Goal: Task Accomplishment & Management: Use online tool/utility

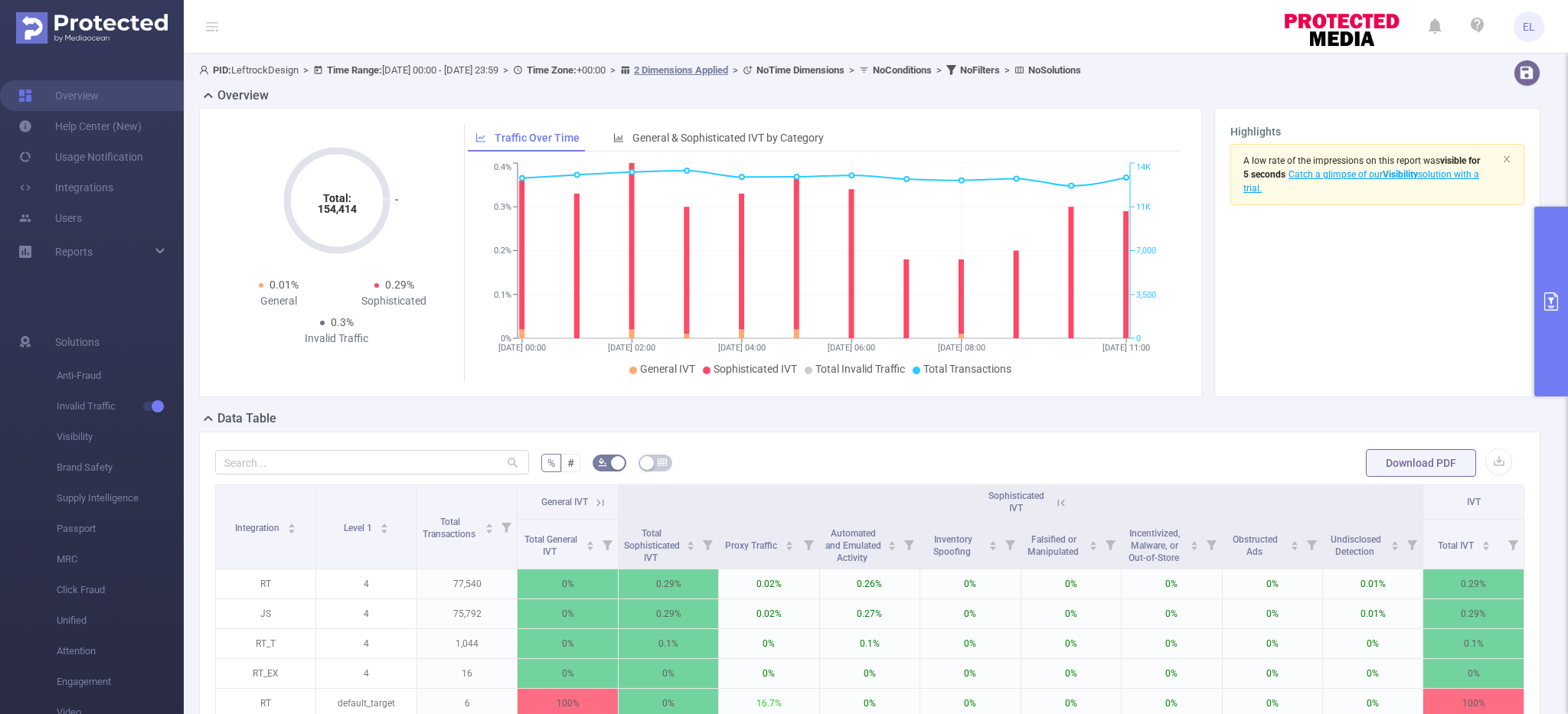
scroll to position [0, 3]
click at [1559, 283] on button "primary" at bounding box center [1550, 301] width 33 height 190
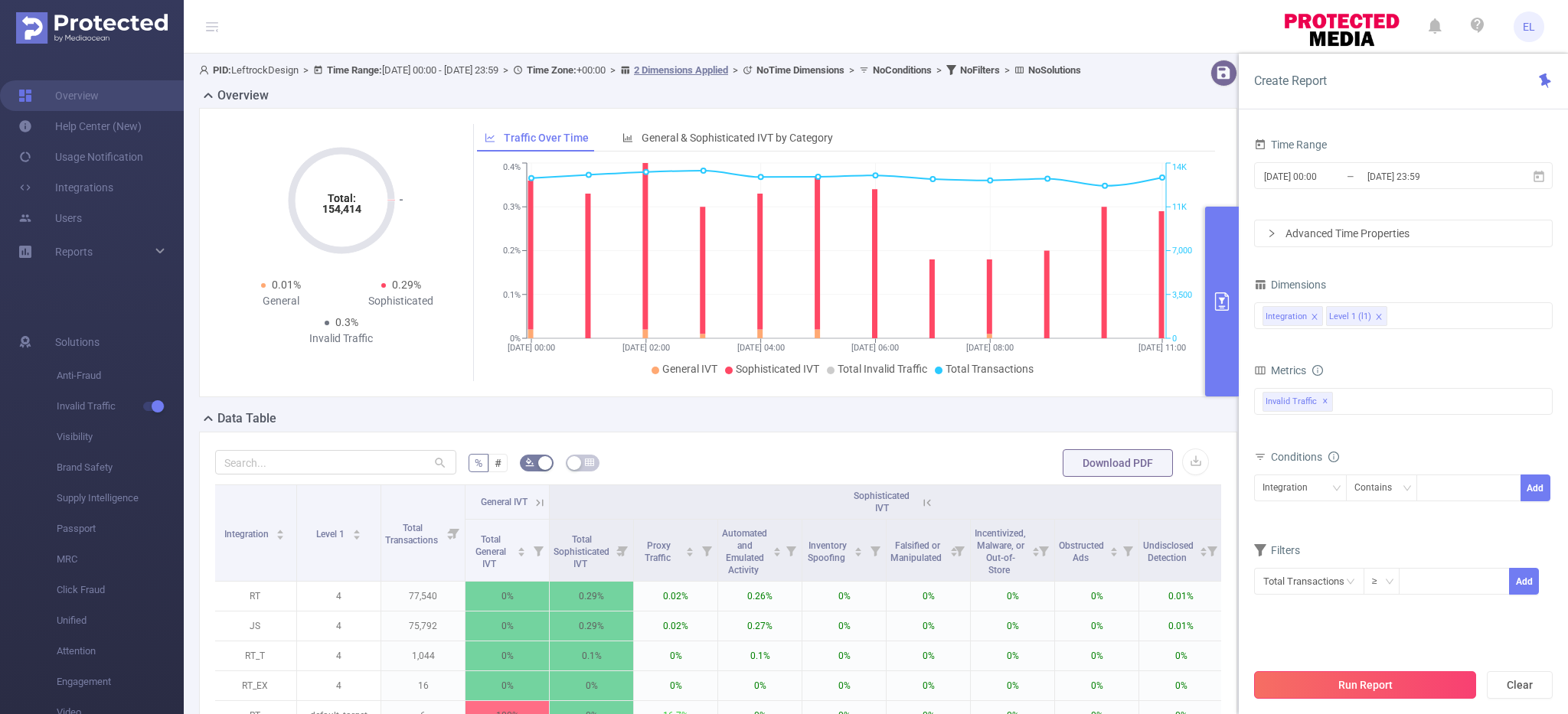
click at [1411, 695] on button "Run Report" at bounding box center [1365, 684] width 222 height 28
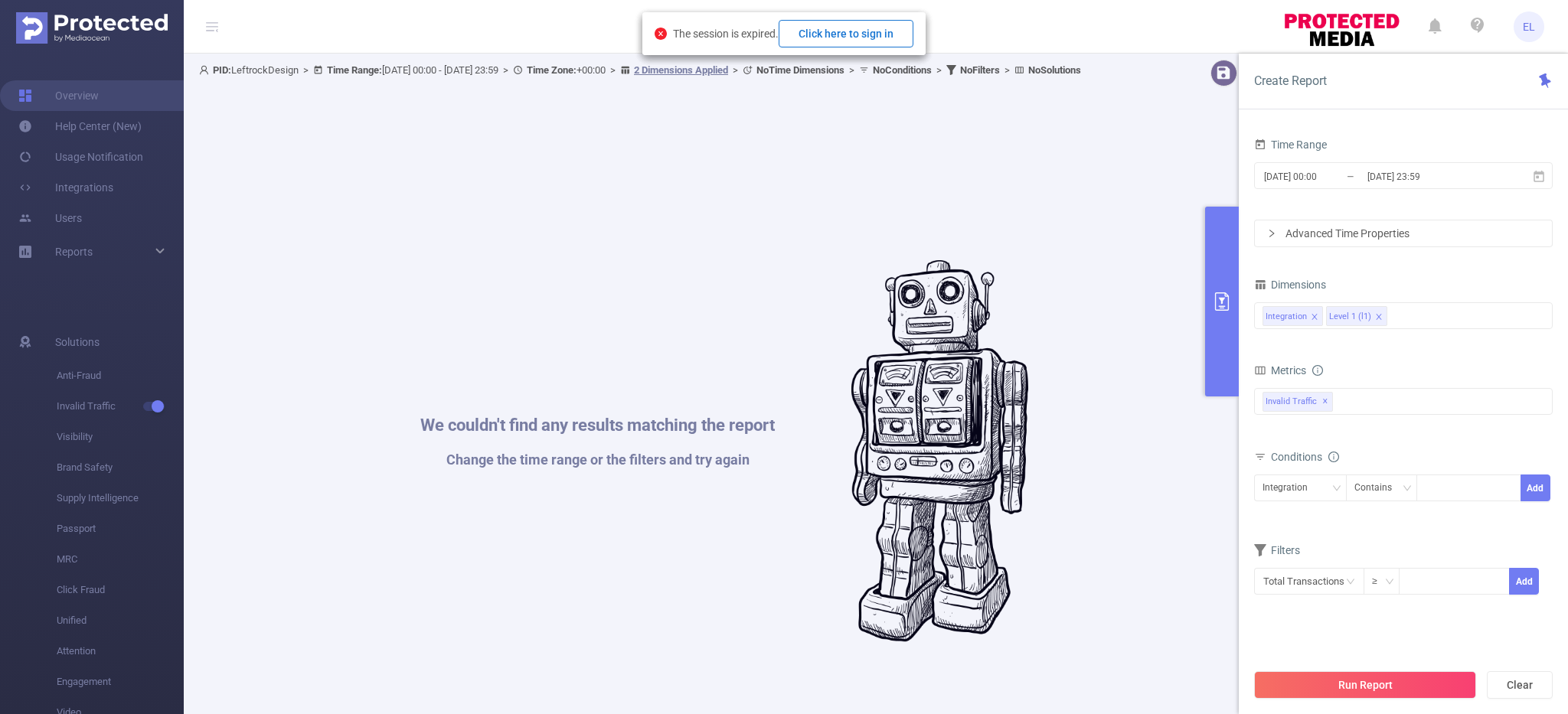
click at [837, 35] on button "Click here to sign in" at bounding box center [846, 33] width 135 height 28
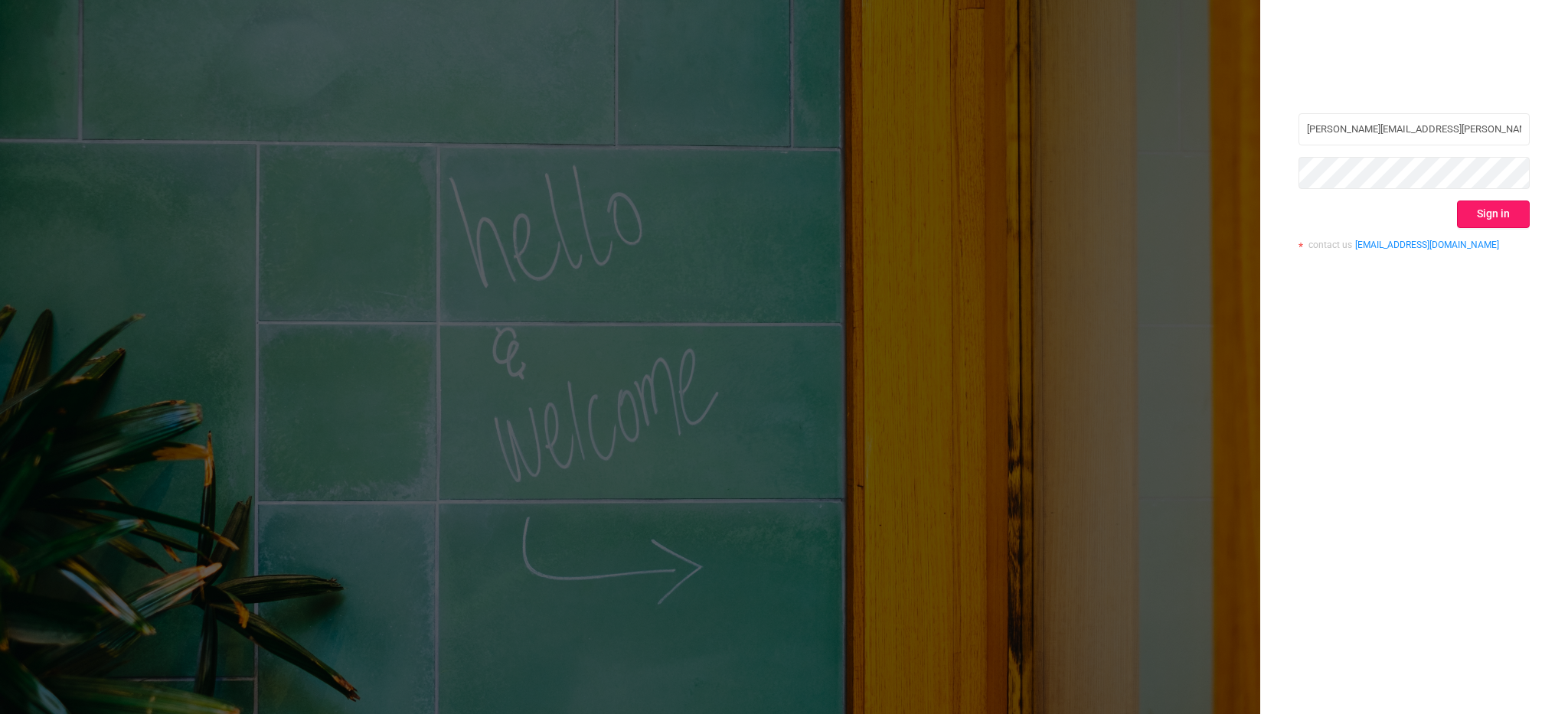
click at [1477, 211] on button "Sign in" at bounding box center [1492, 214] width 73 height 28
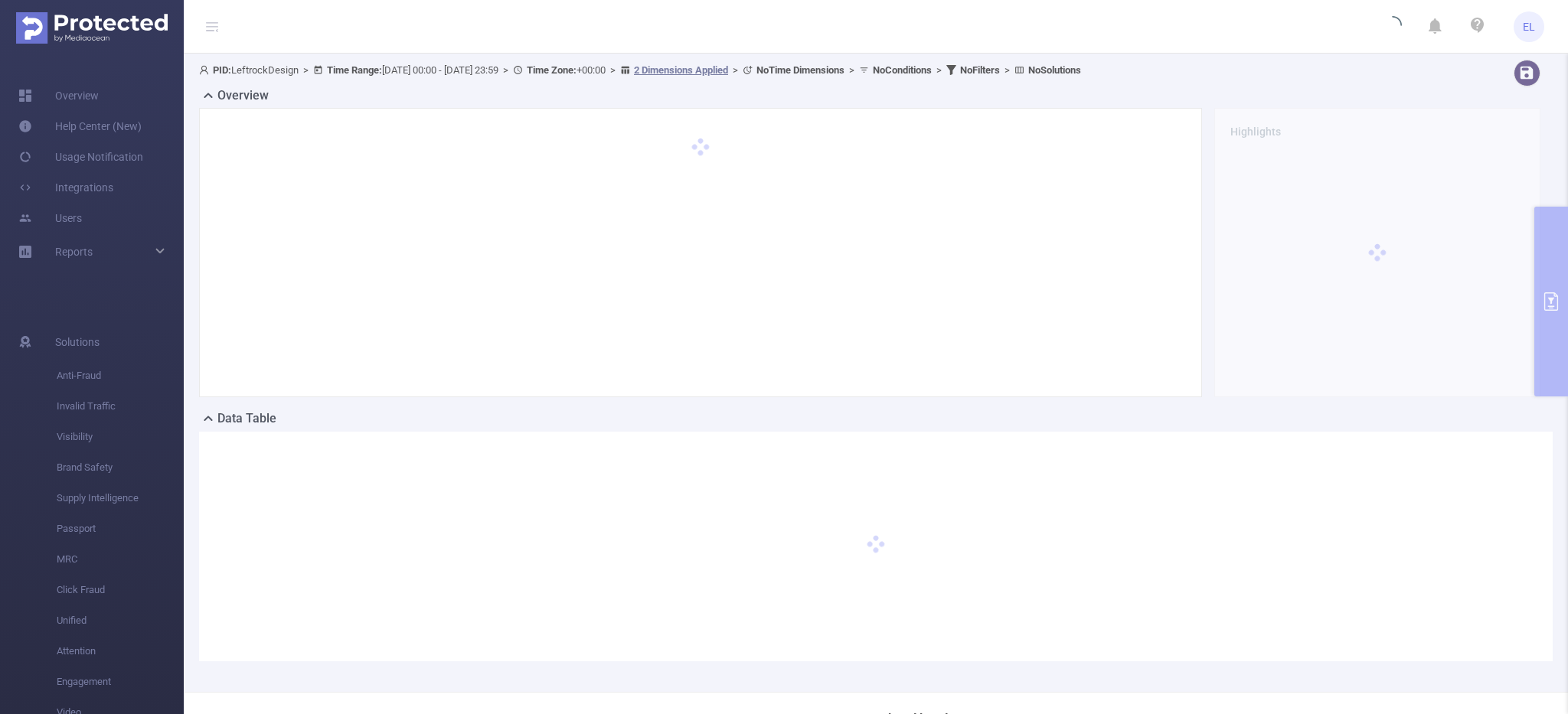
scroll to position [45, 0]
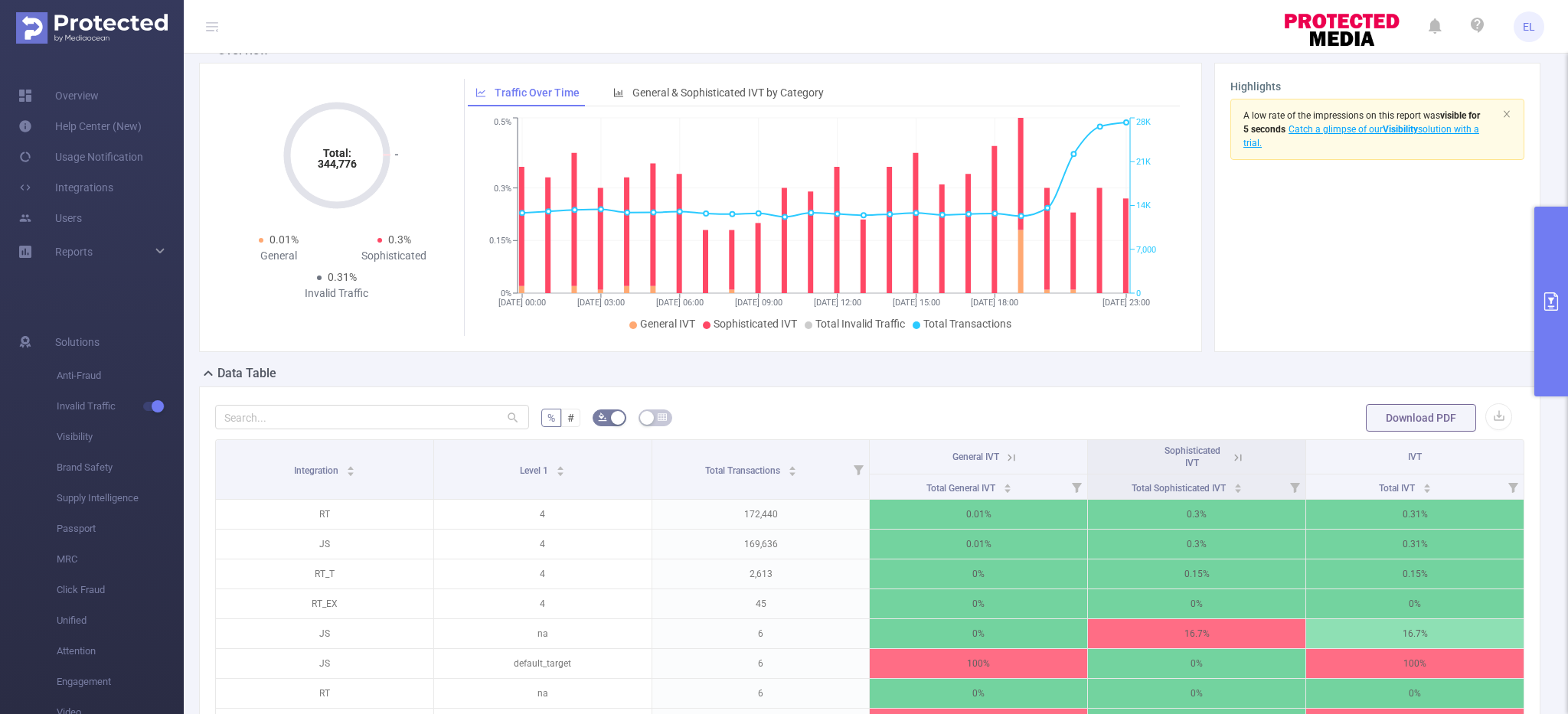
click at [1552, 295] on icon "primary" at bounding box center [1551, 301] width 18 height 18
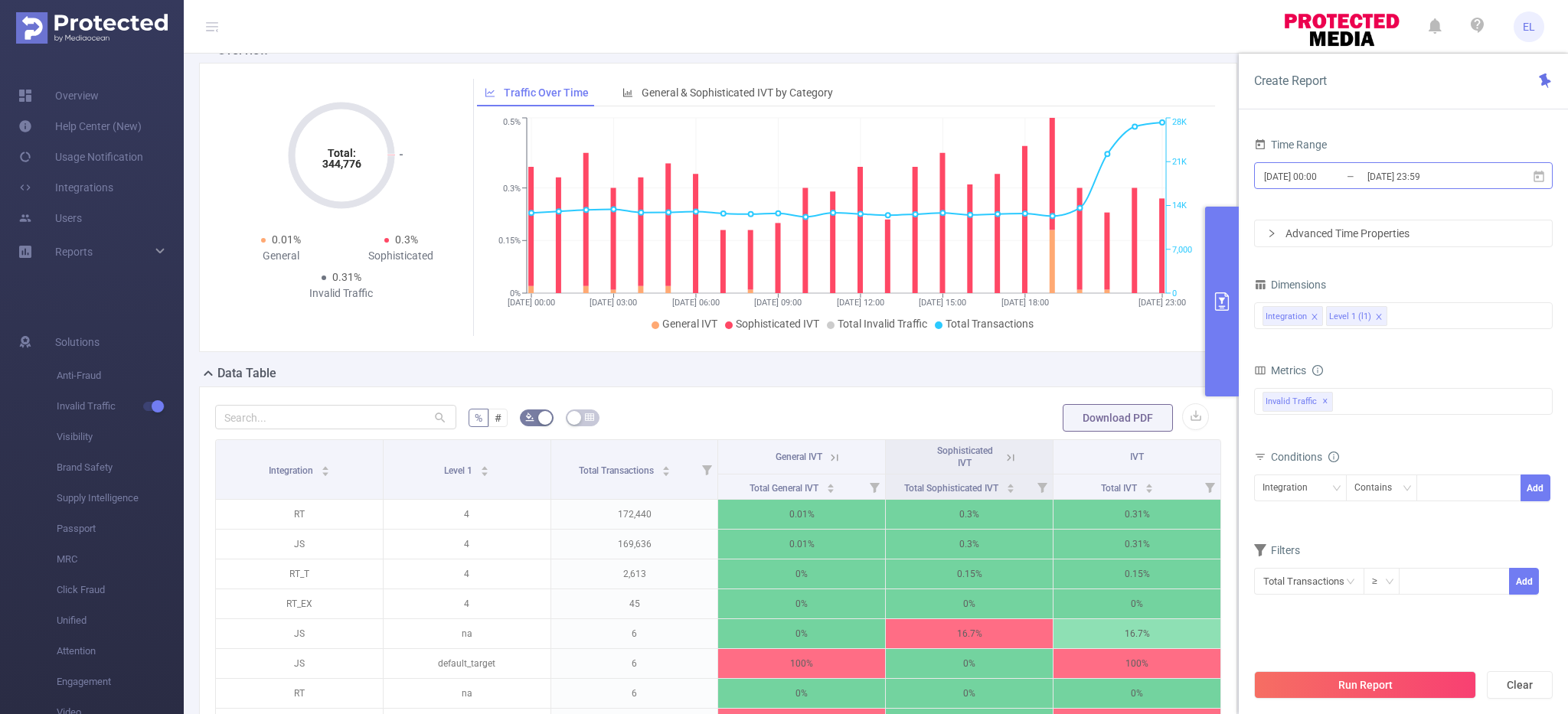
click at [1402, 172] on input "[DATE] 23:59" at bounding box center [1428, 176] width 124 height 21
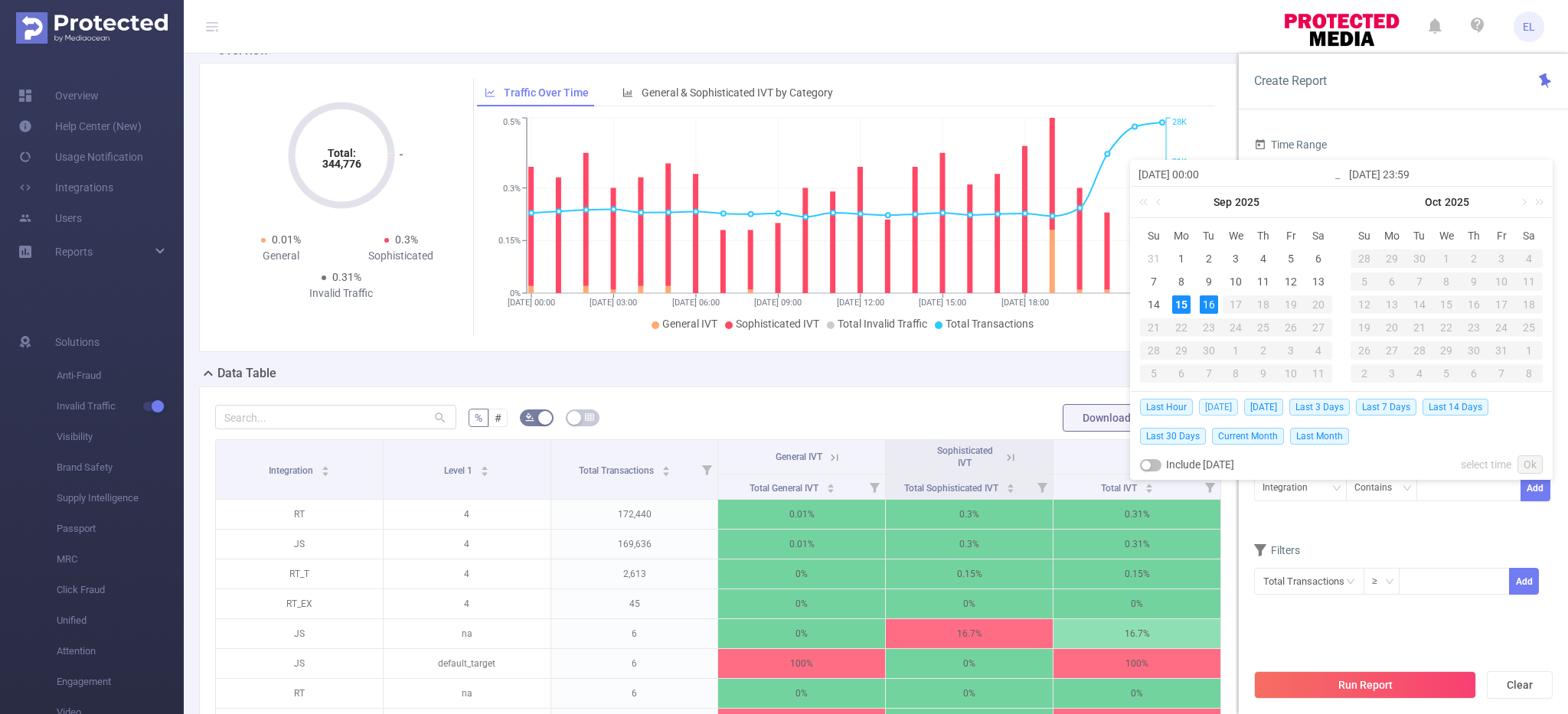
click at [1216, 413] on span "[DATE]" at bounding box center [1218, 406] width 39 height 17
type input "[DATE] 00:00"
type input "[DATE] 23:59"
click at [1216, 413] on div "% # Download PDF Integration Level 1 Total Transactions General IVT Sophisticat…" at bounding box center [718, 645] width 1038 height 516
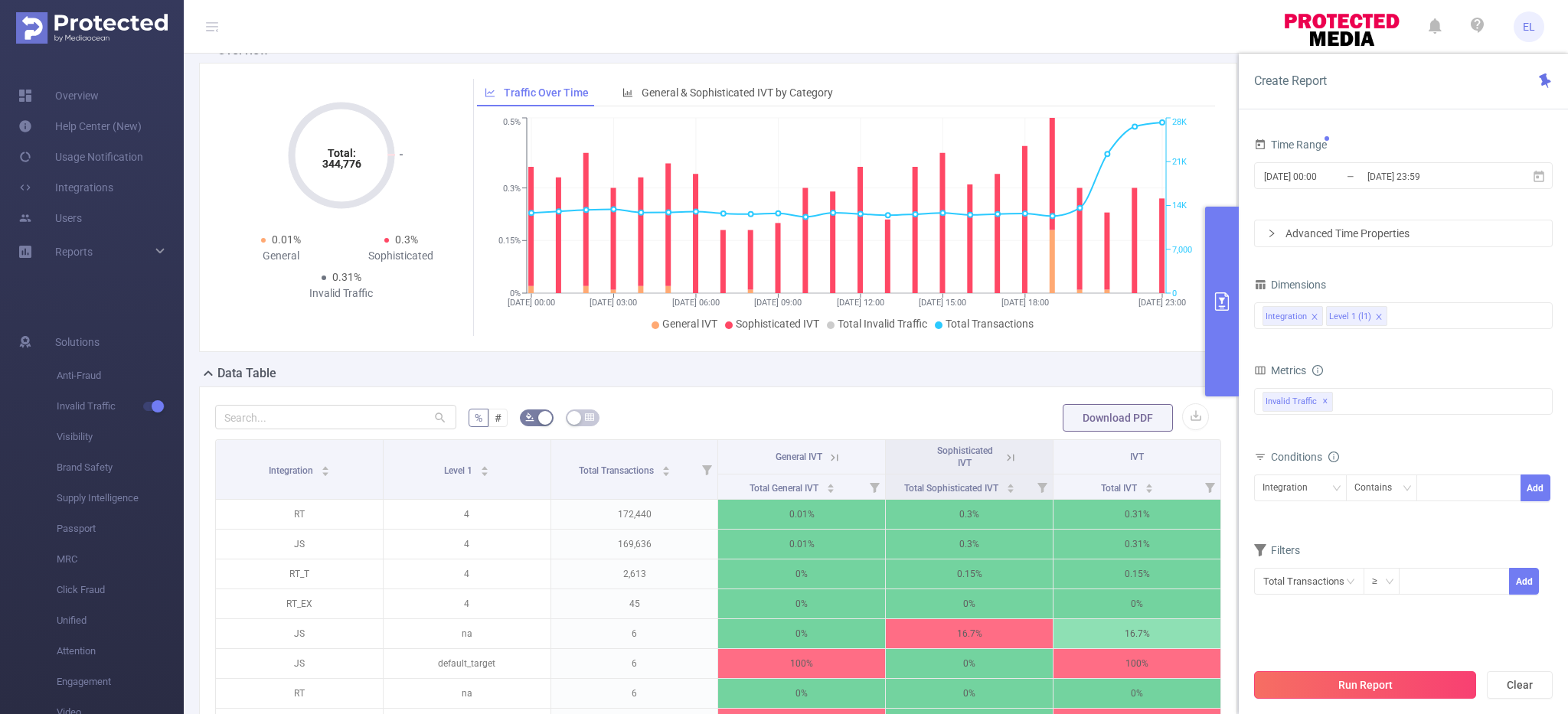
click at [1334, 676] on button "Run Report" at bounding box center [1365, 684] width 222 height 28
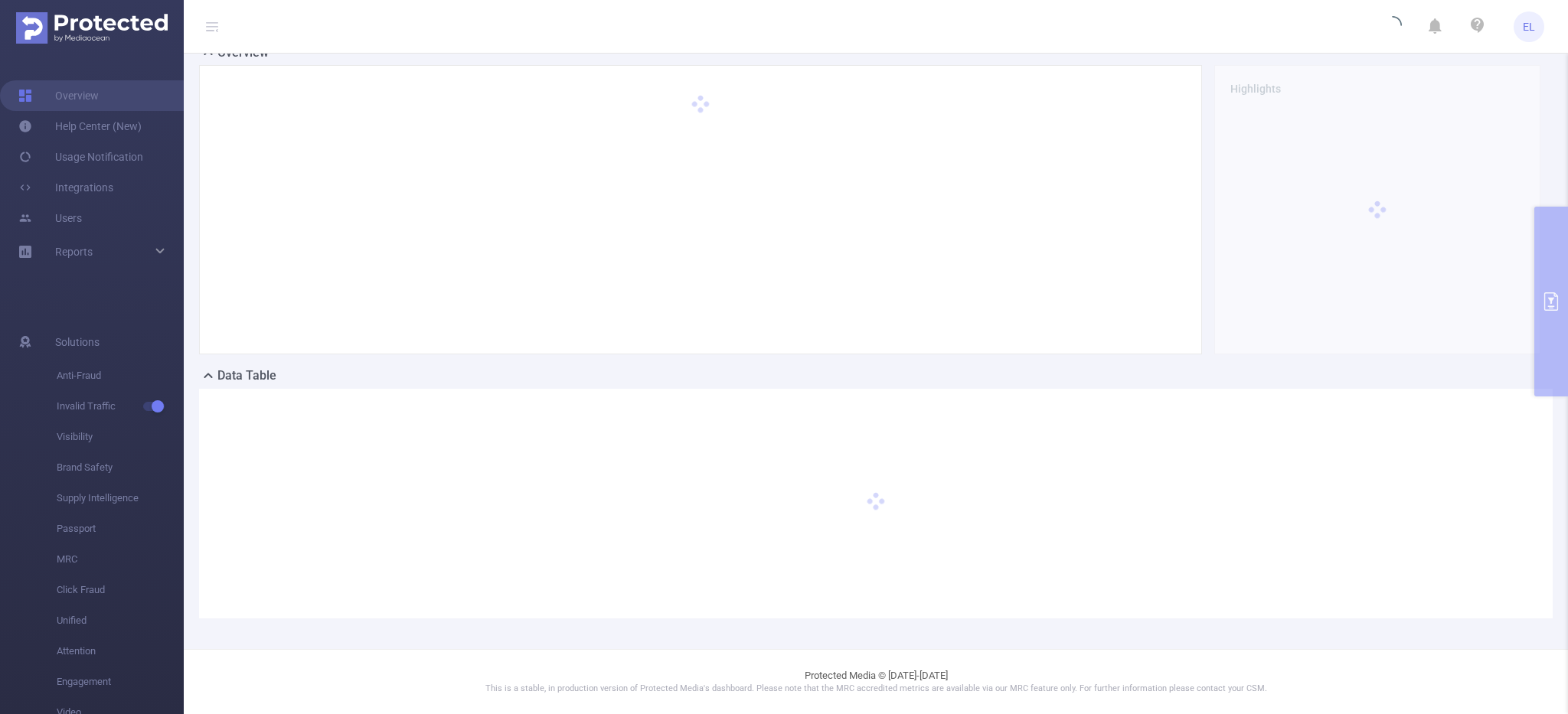
scroll to position [42, 0]
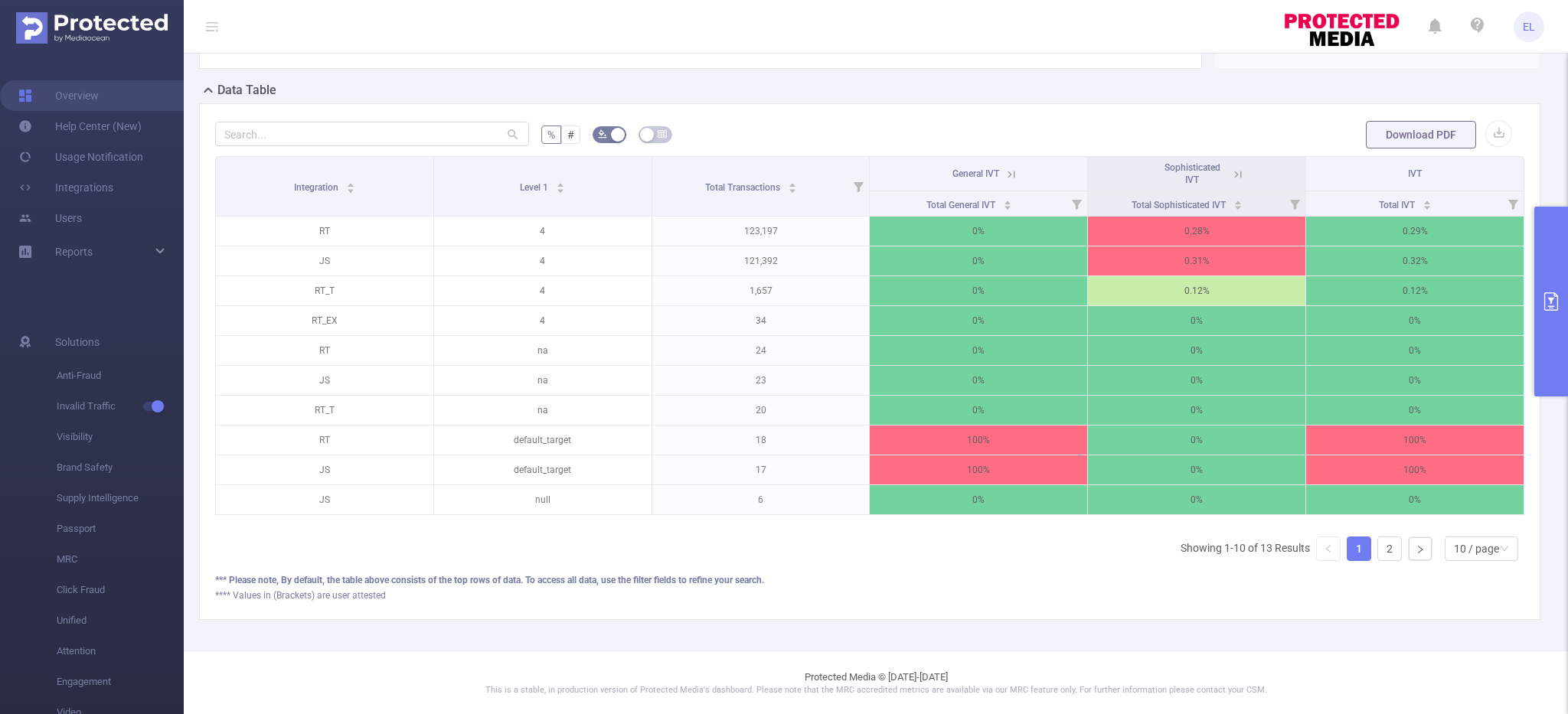
scroll to position [329, 0]
click at [1241, 174] on icon at bounding box center [1237, 174] width 13 height 13
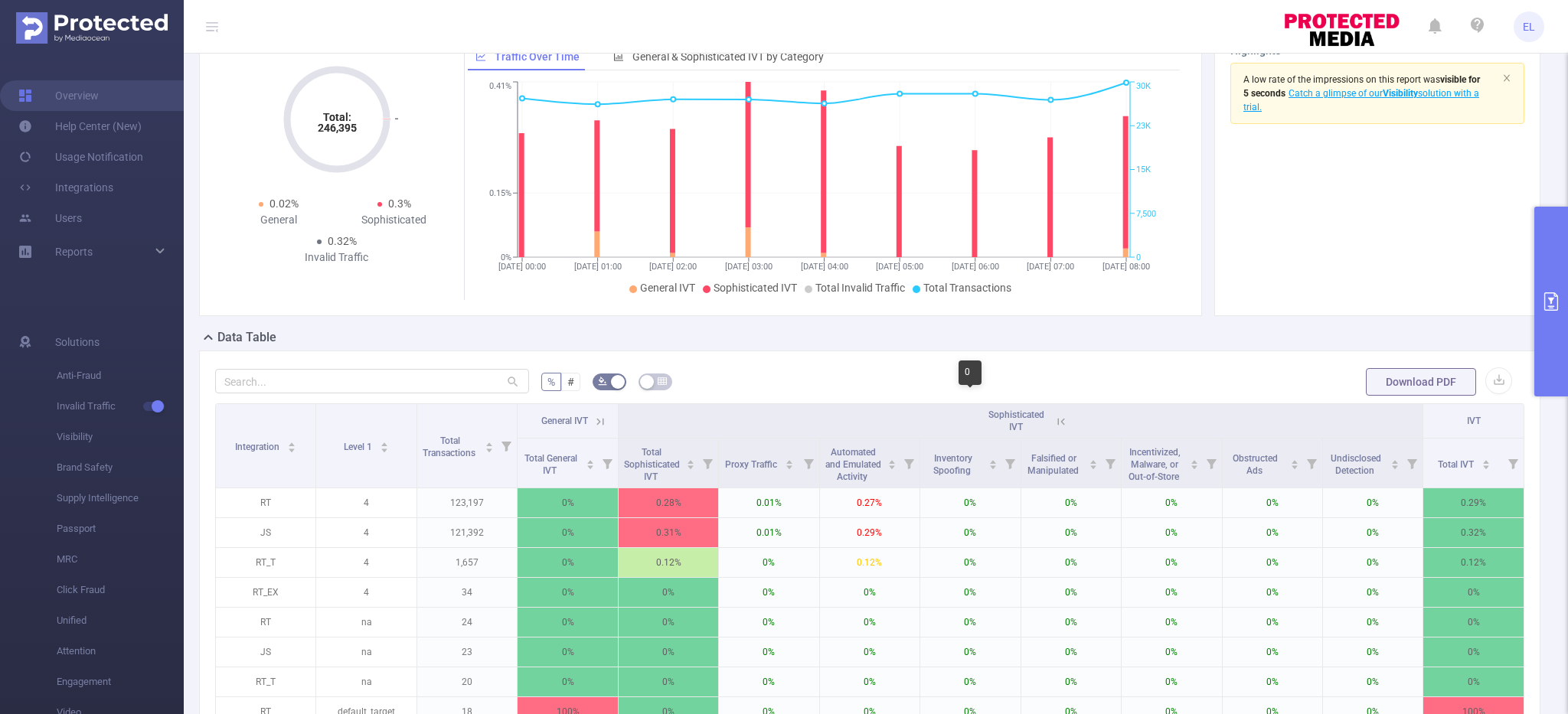
scroll to position [77, 0]
